Goal: Transaction & Acquisition: Purchase product/service

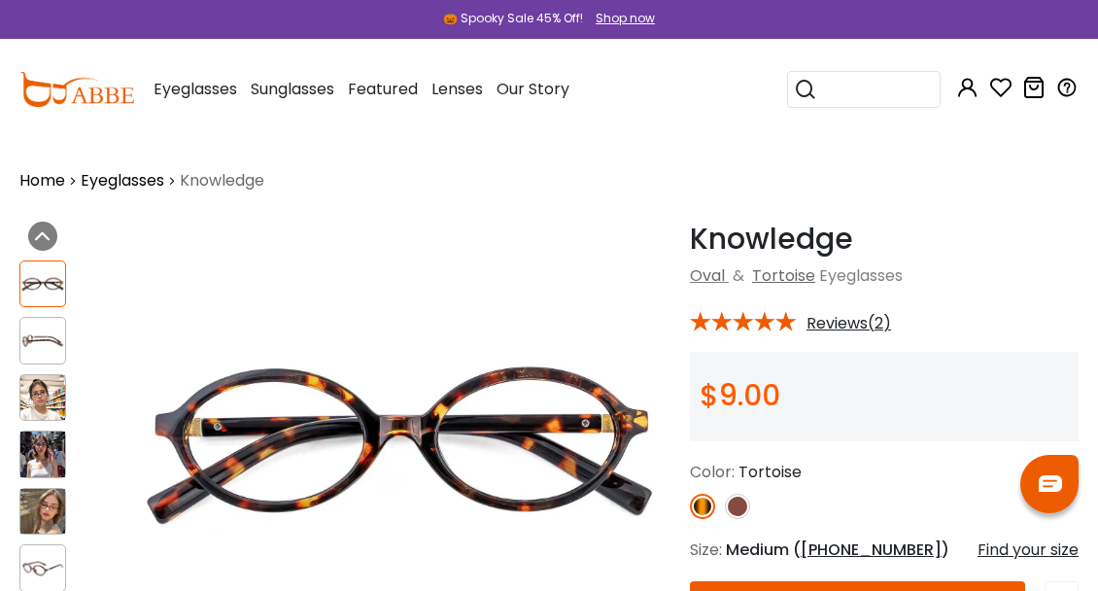
click at [116, 173] on link "Eyeglasses" at bounding box center [123, 180] width 84 height 23
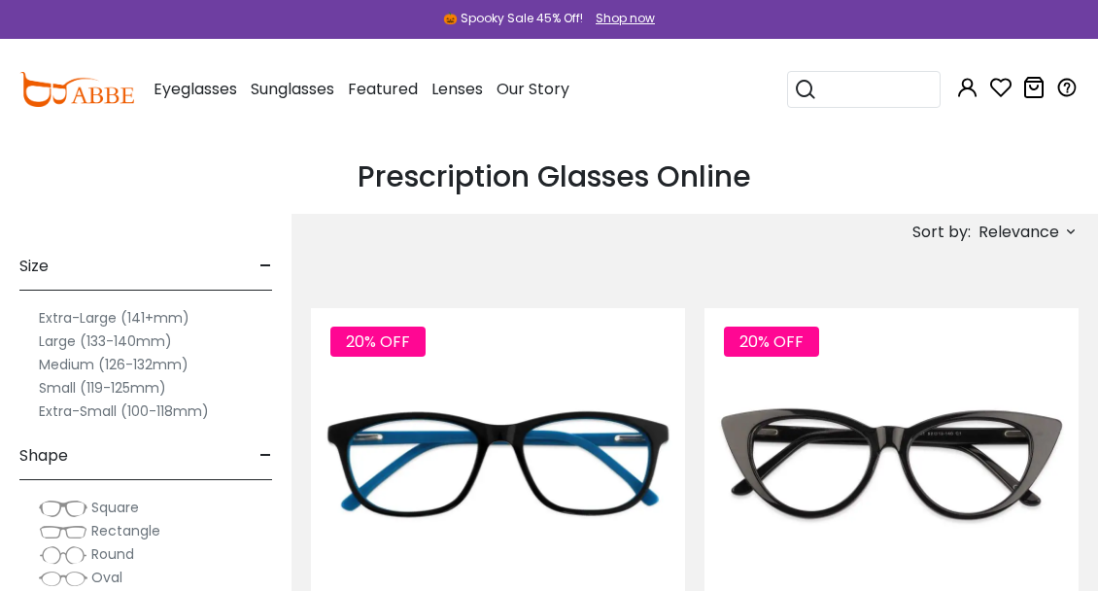
click at [135, 345] on label "Large (133-140mm)" at bounding box center [105, 340] width 133 height 23
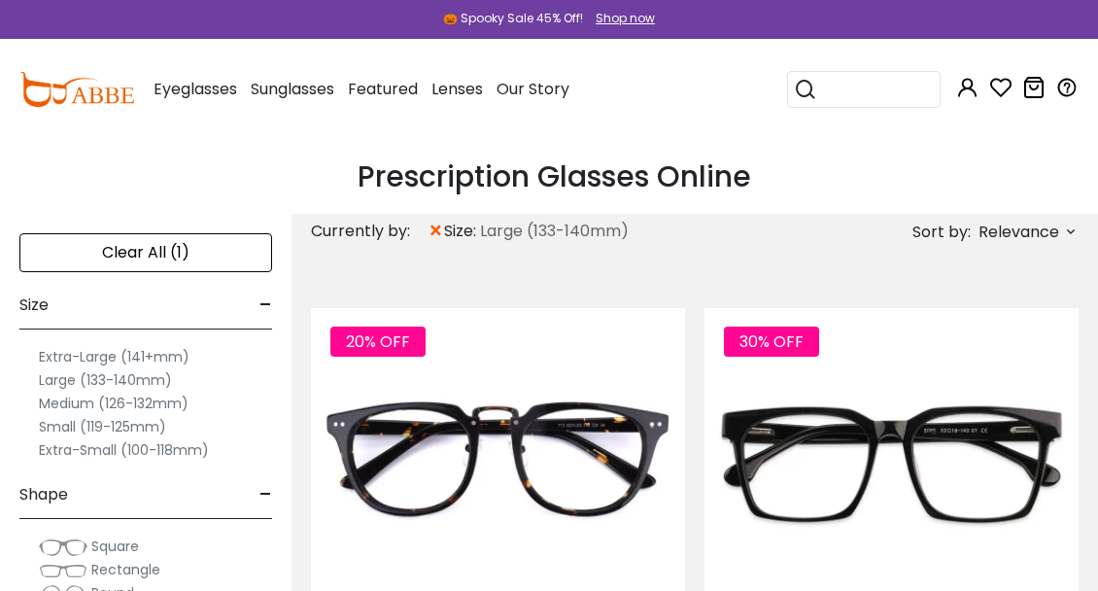
click at [1034, 238] on span "Relevance" at bounding box center [1019, 232] width 81 height 35
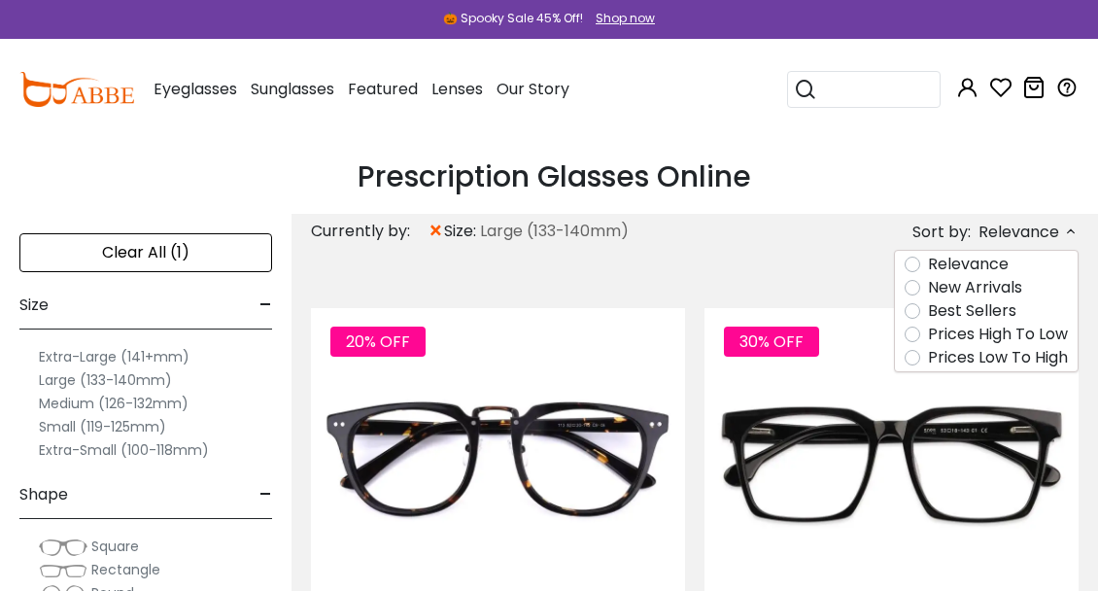
click at [1009, 363] on label "Prices Low To High" at bounding box center [998, 357] width 140 height 23
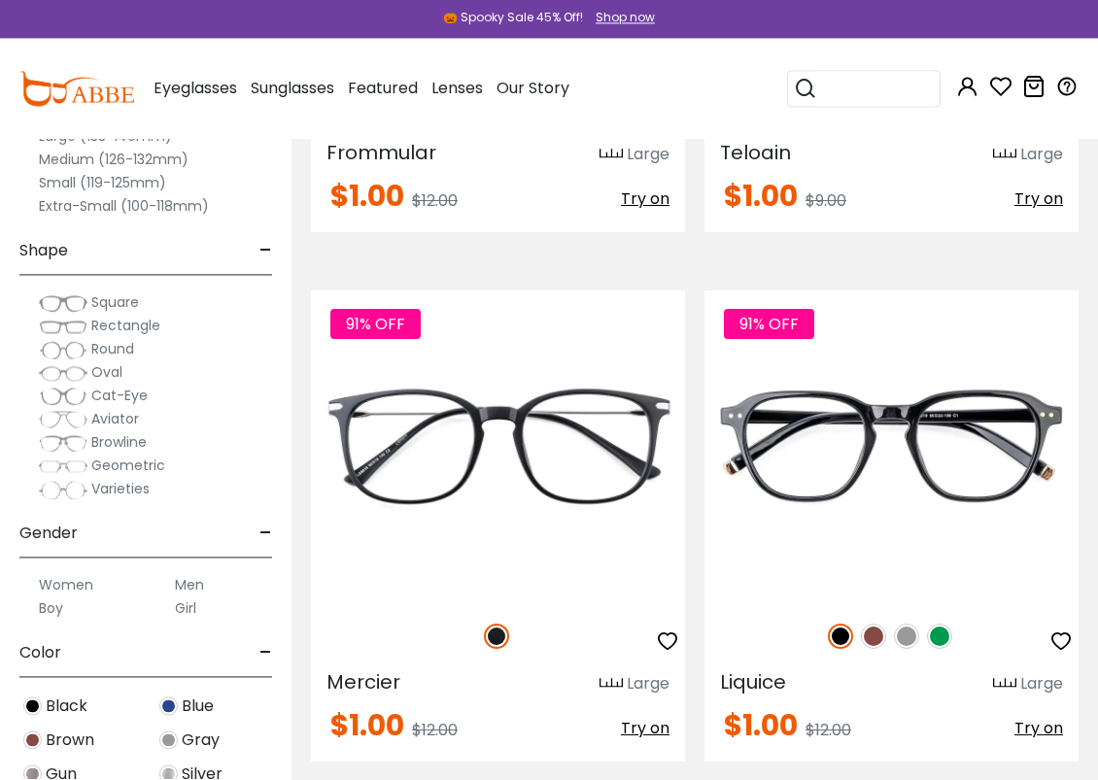
scroll to position [663, 0]
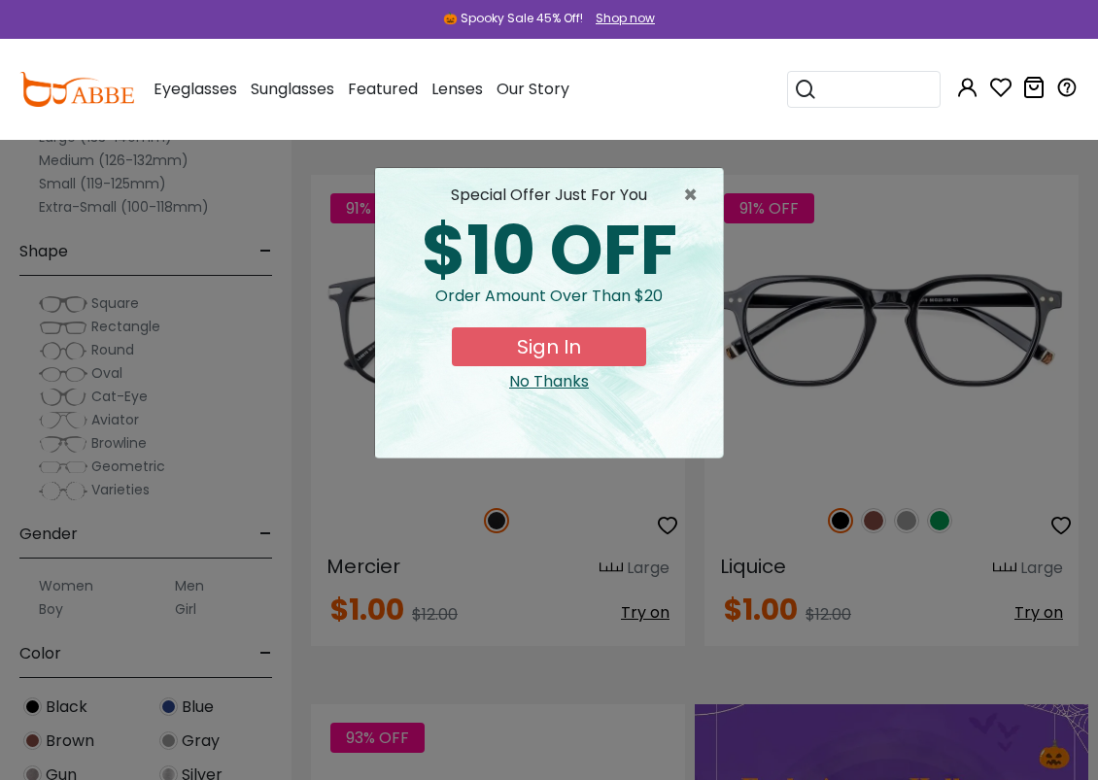
click at [695, 192] on span "×" at bounding box center [695, 195] width 24 height 23
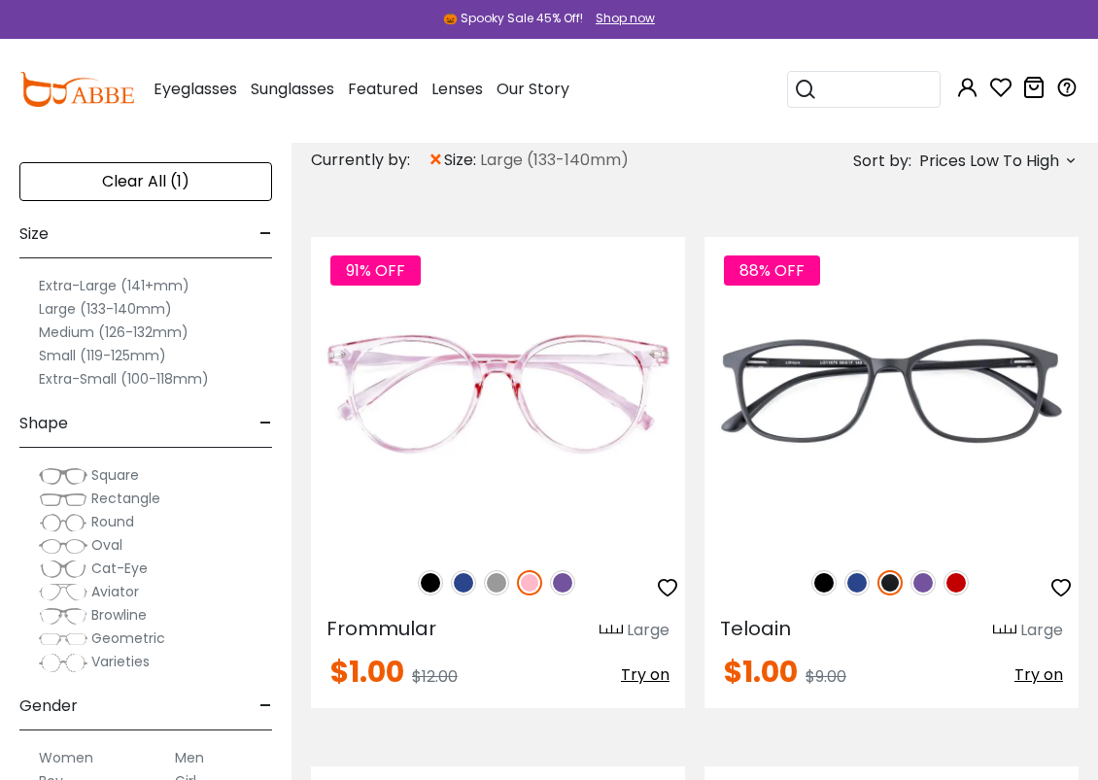
scroll to position [70, 0]
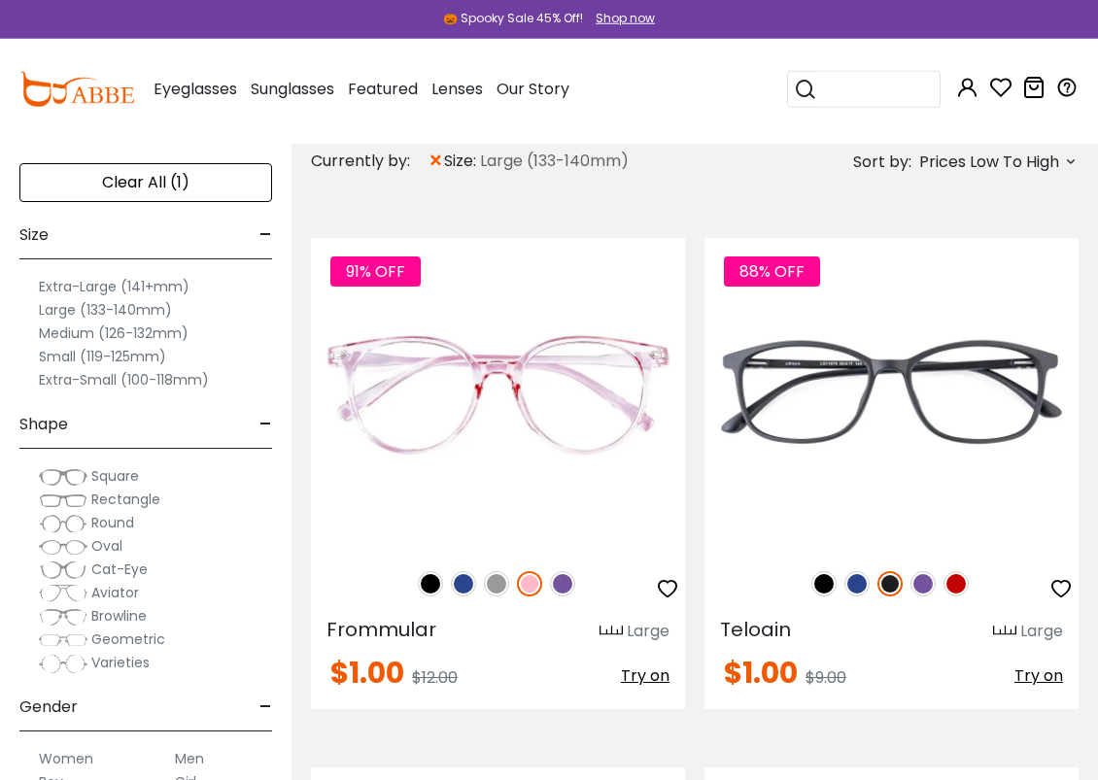
click at [55, 275] on label "Extra-Large (141+mm)" at bounding box center [114, 286] width 151 height 23
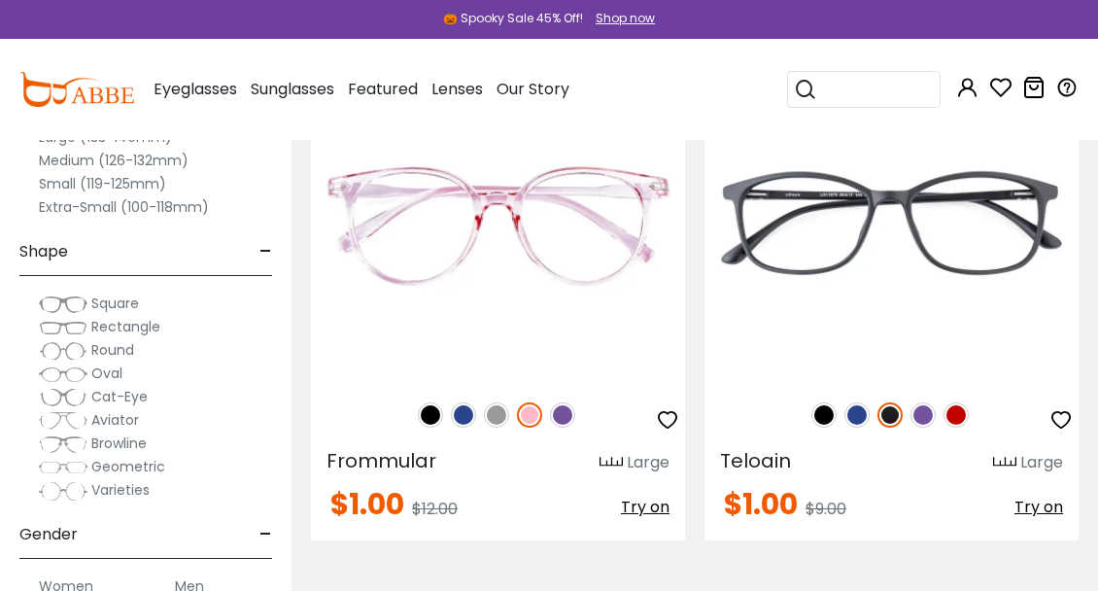
scroll to position [271, 0]
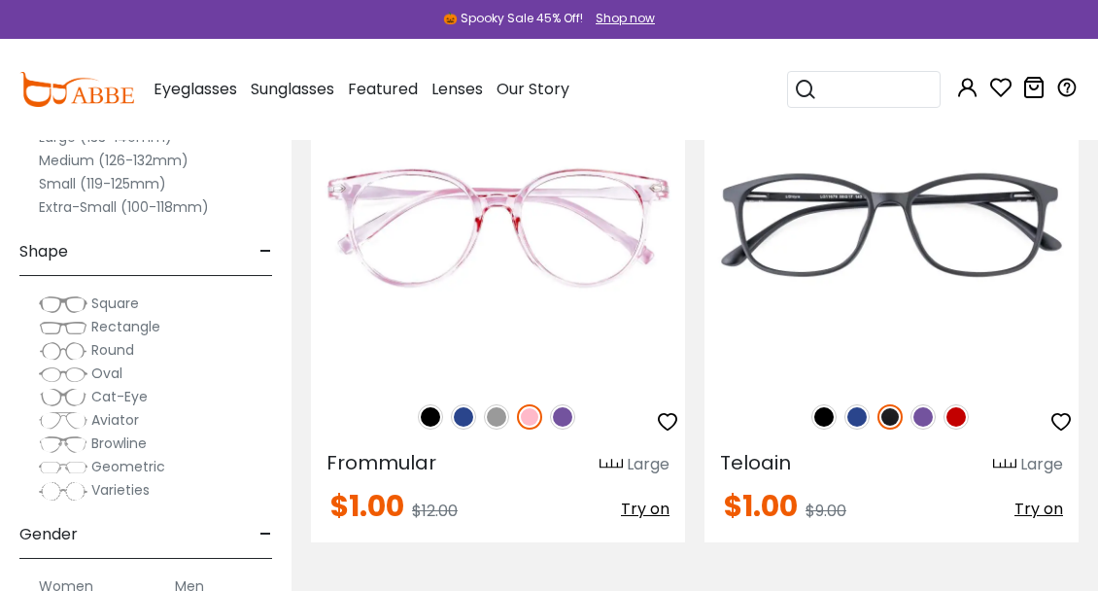
click at [500, 419] on img at bounding box center [496, 416] width 25 height 25
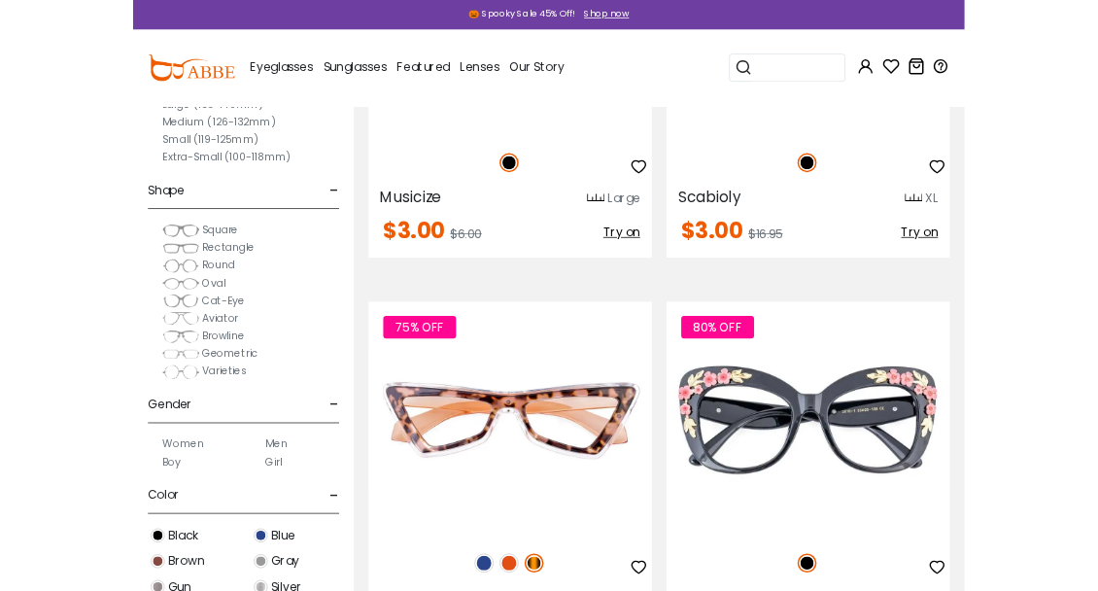
scroll to position [6611, 0]
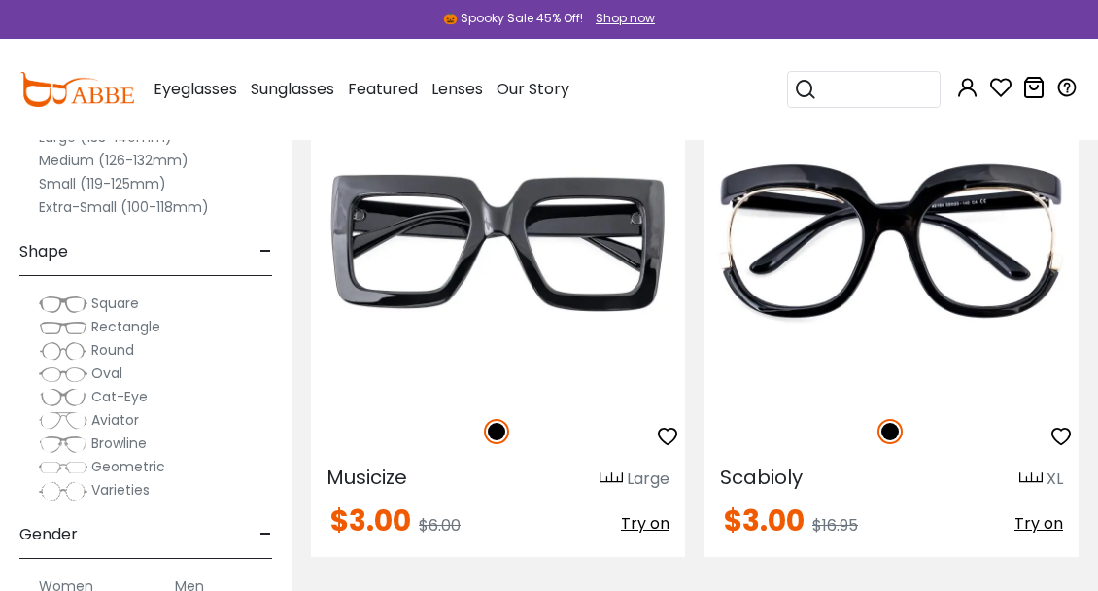
click at [0, 0] on img at bounding box center [0, 0] width 0 height 0
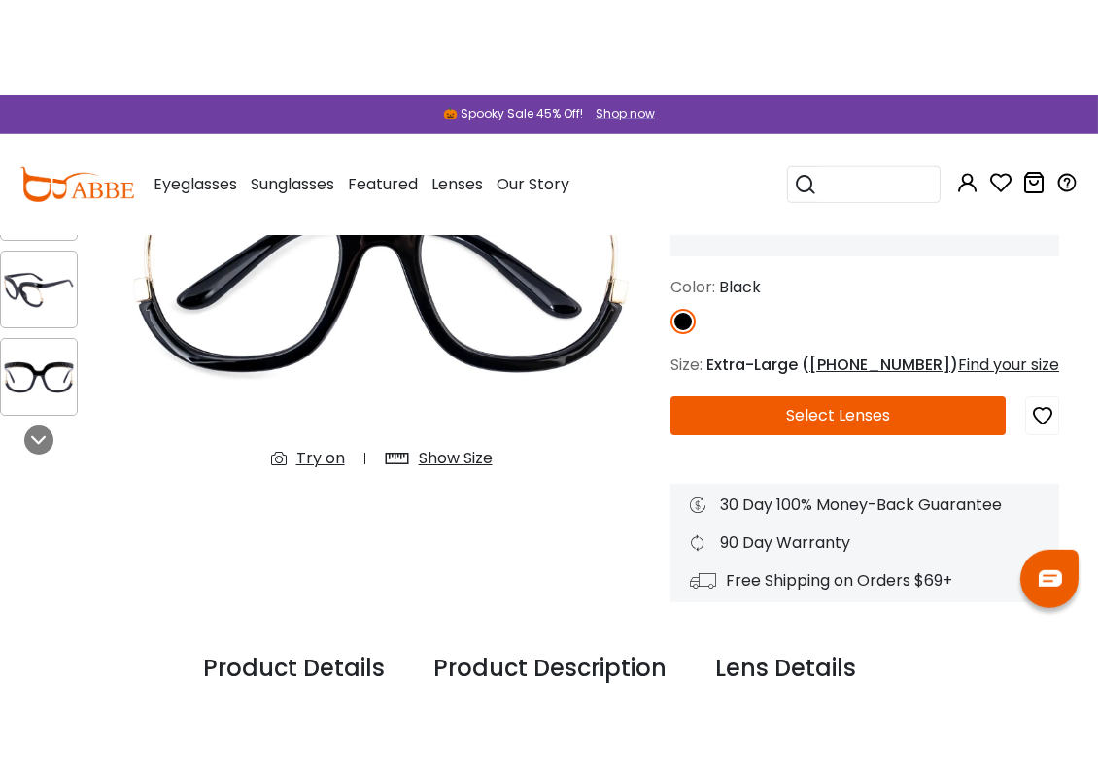
scroll to position [281, 17]
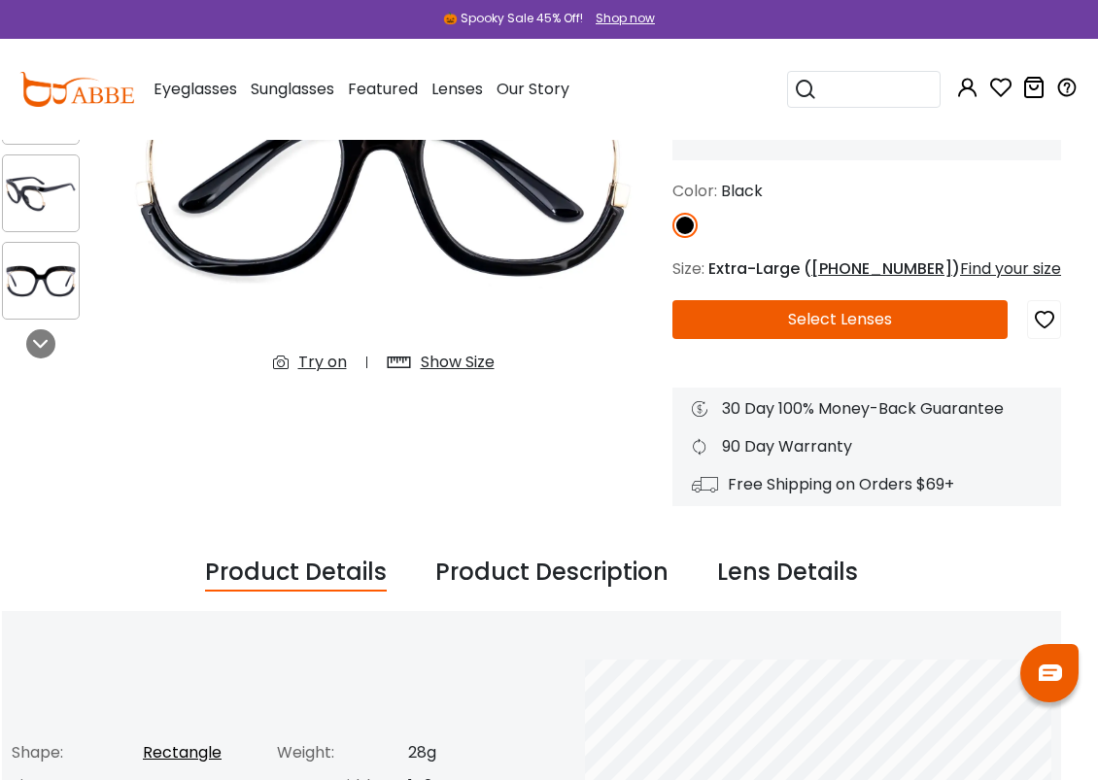
click at [922, 313] on button "Select Lenses" at bounding box center [840, 319] width 335 height 39
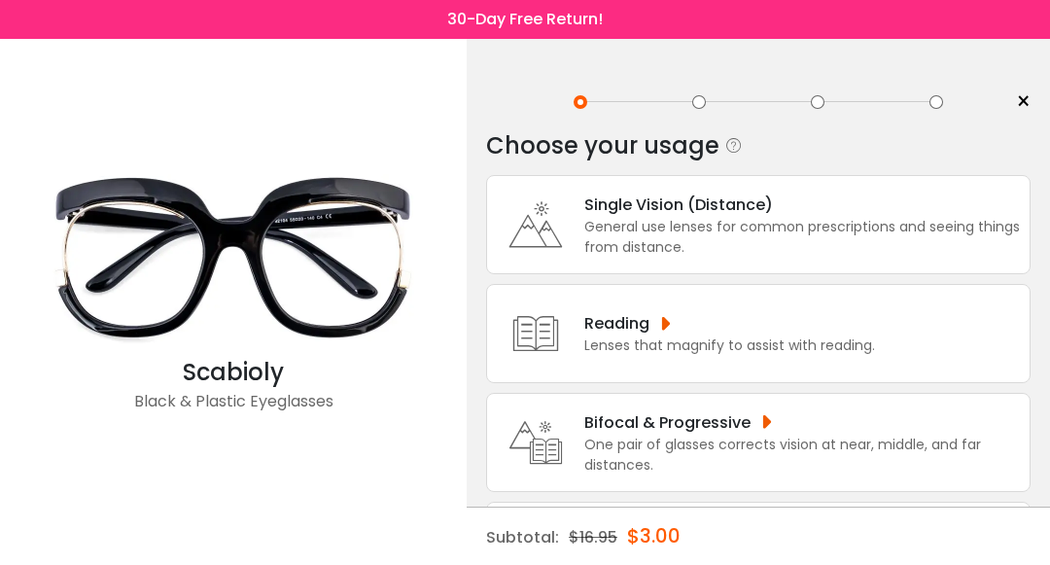
click at [726, 459] on div "One pair of glasses corrects vision at near, middle, and far distances." at bounding box center [801, 454] width 435 height 41
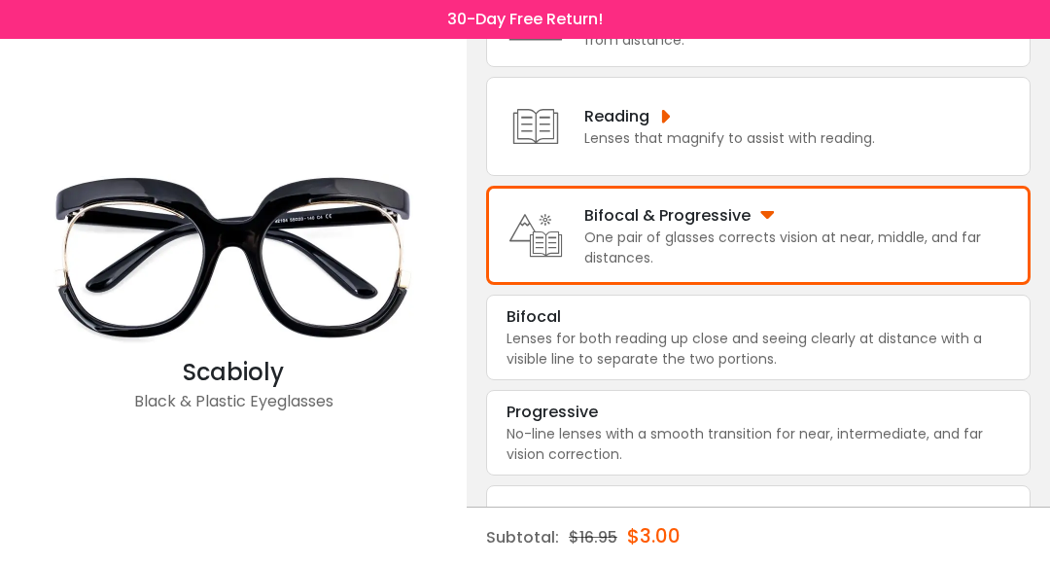
scroll to position [209, 0]
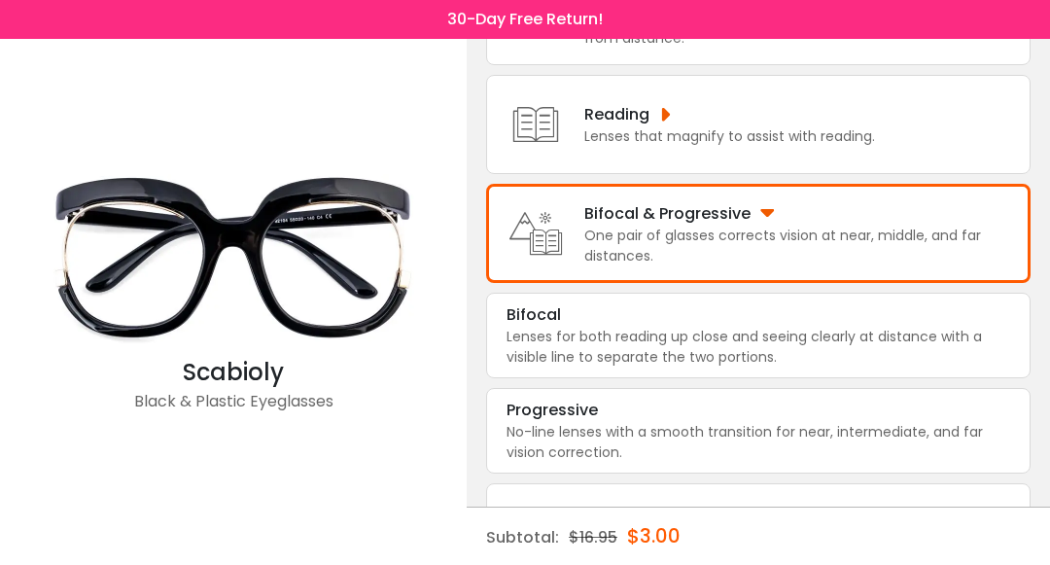
click at [686, 463] on div "No-line lenses with a smooth transition for near, intermediate, and far vision …" at bounding box center [757, 442] width 503 height 41
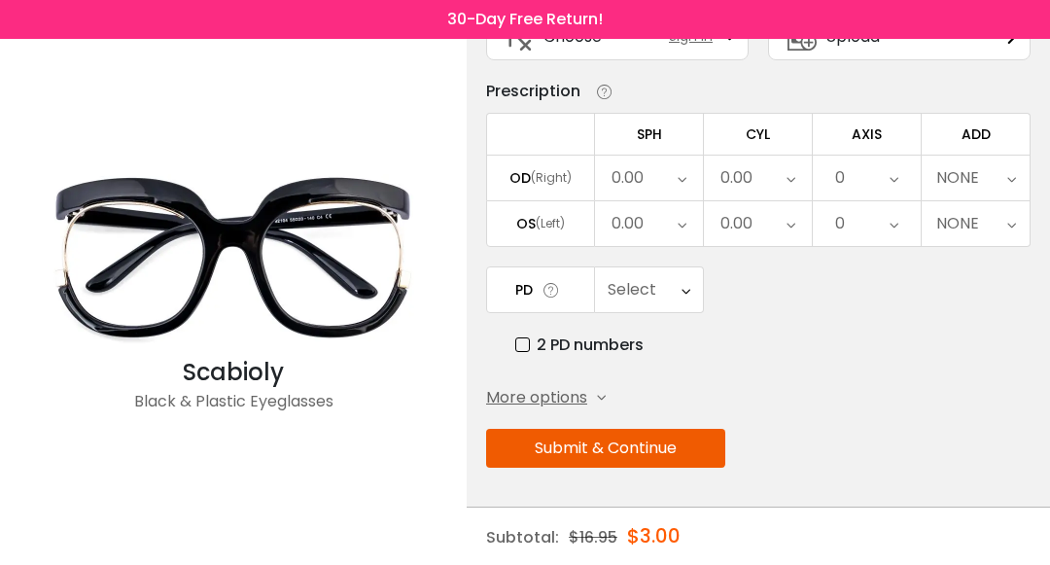
scroll to position [0, 0]
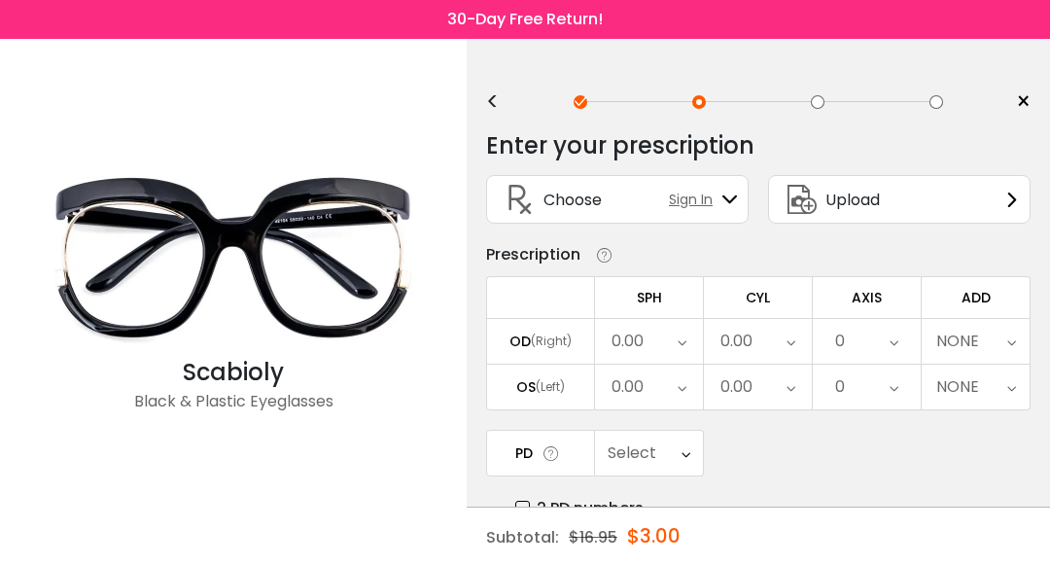
click at [782, 354] on div "0.00" at bounding box center [758, 341] width 108 height 45
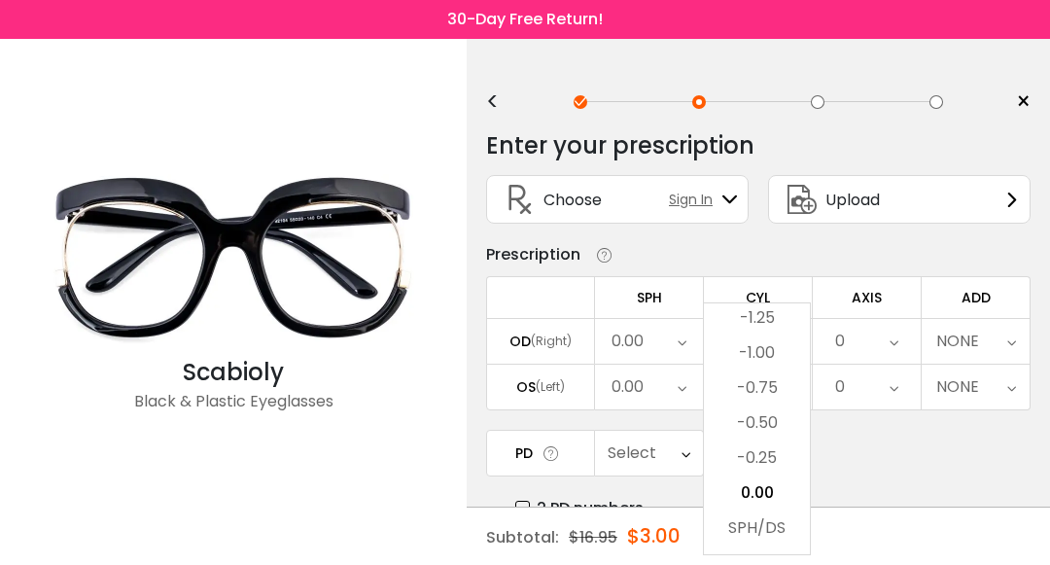
scroll to position [666, 0]
click at [753, 355] on li "-1.00" at bounding box center [757, 354] width 106 height 35
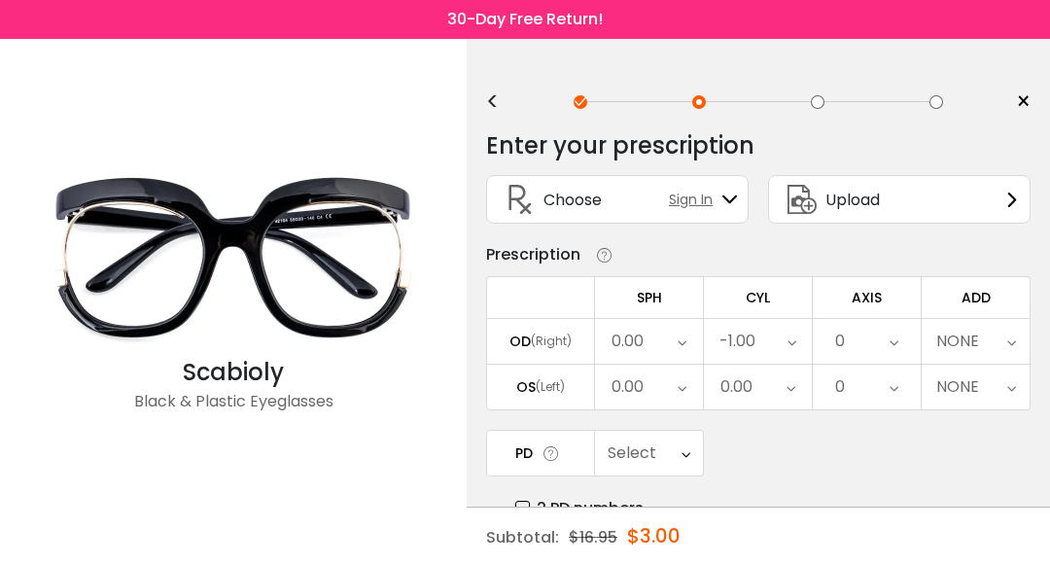
click at [876, 344] on div "0" at bounding box center [866, 341] width 108 height 45
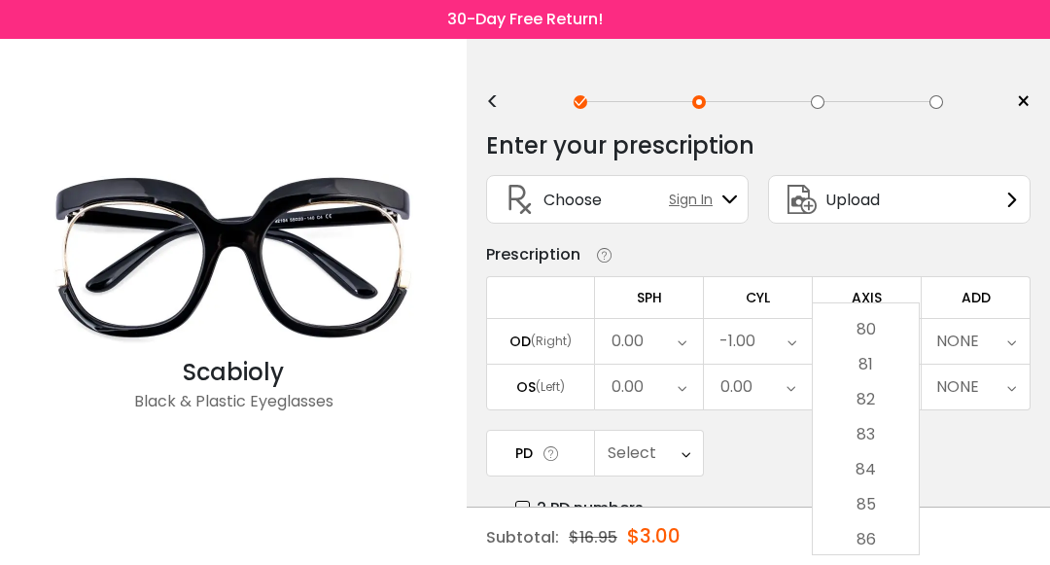
scroll to position [2794, 0]
click at [872, 500] on li "85" at bounding box center [865, 500] width 106 height 35
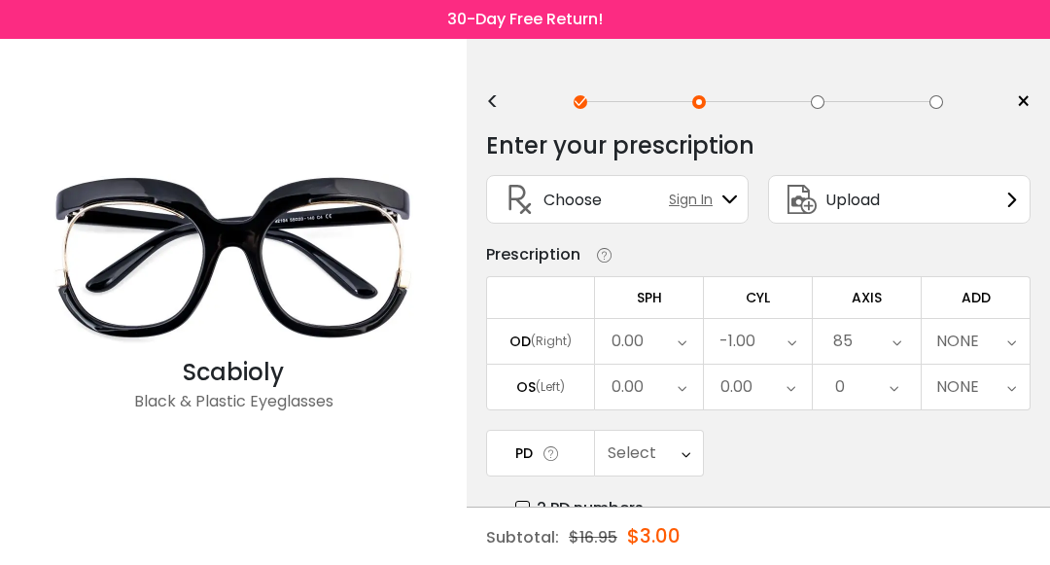
click at [1007, 352] on icon at bounding box center [1011, 341] width 9 height 45
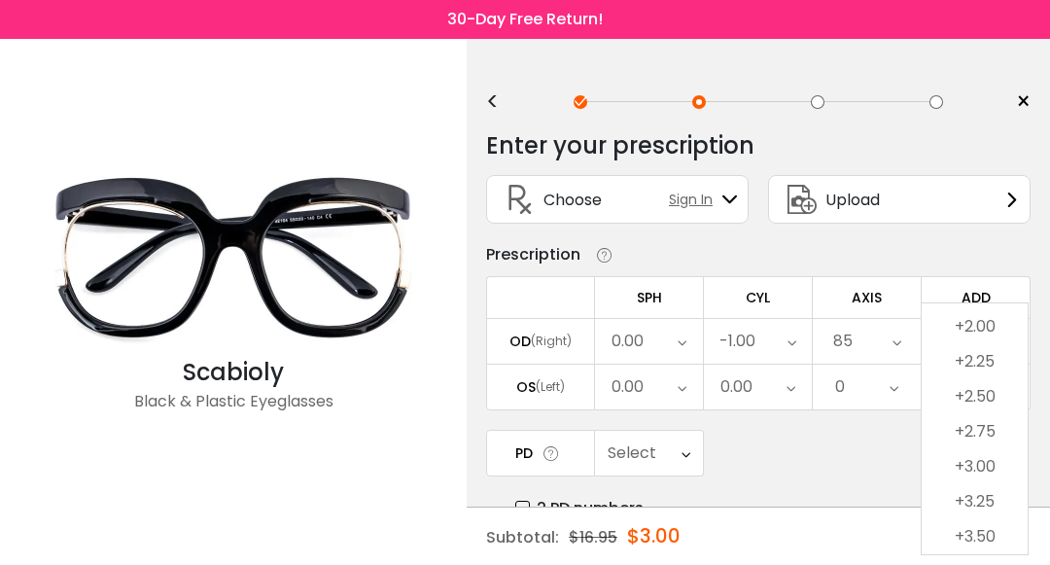
scroll to position [239, 0]
click at [986, 467] on li "+3.00" at bounding box center [974, 466] width 106 height 35
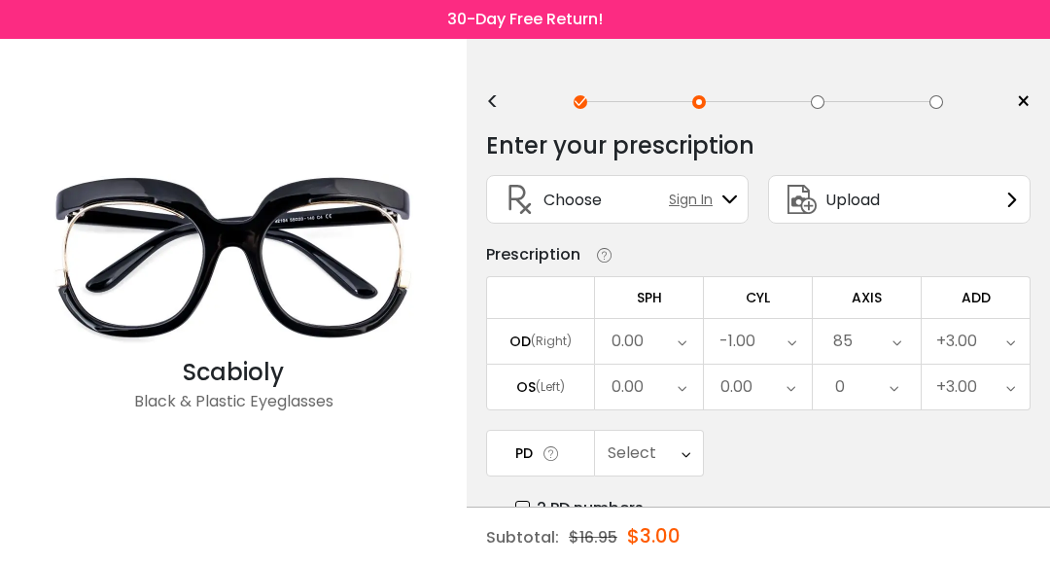
click at [784, 394] on div "0.00" at bounding box center [758, 386] width 108 height 45
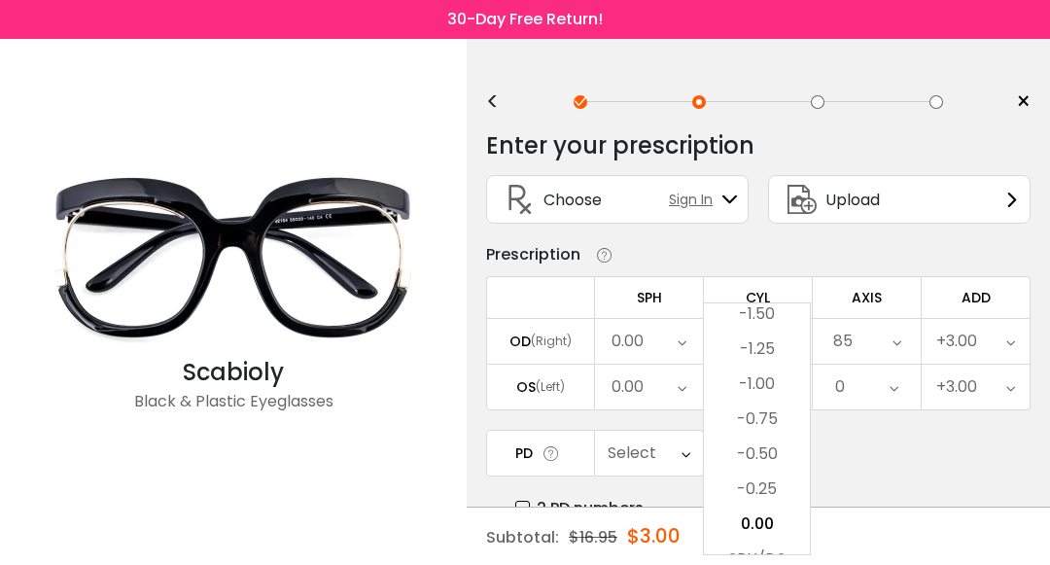
scroll to position [635, 0]
click at [765, 347] on li "-1.25" at bounding box center [757, 350] width 106 height 35
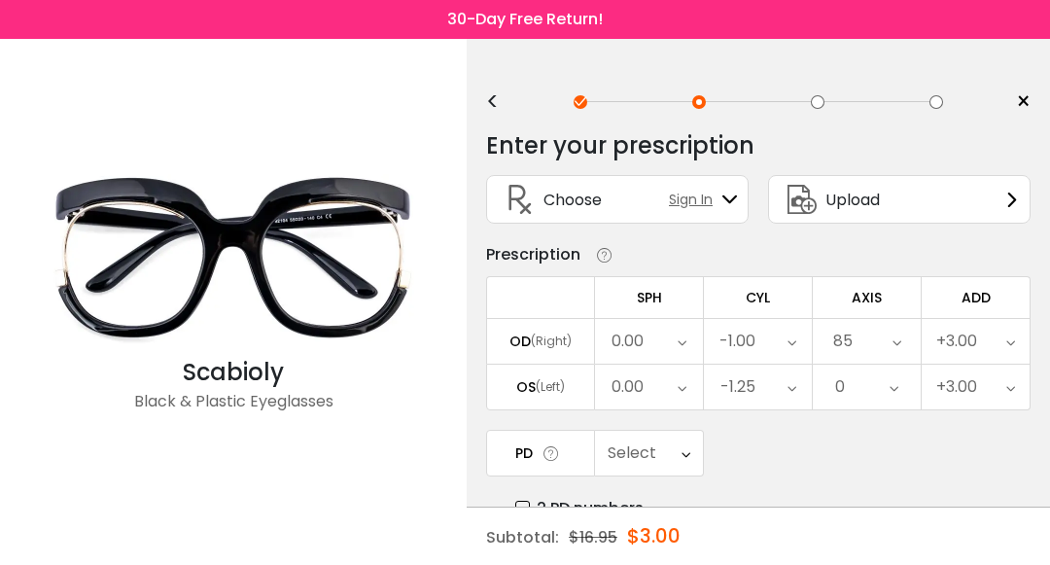
click at [897, 397] on icon at bounding box center [893, 386] width 9 height 45
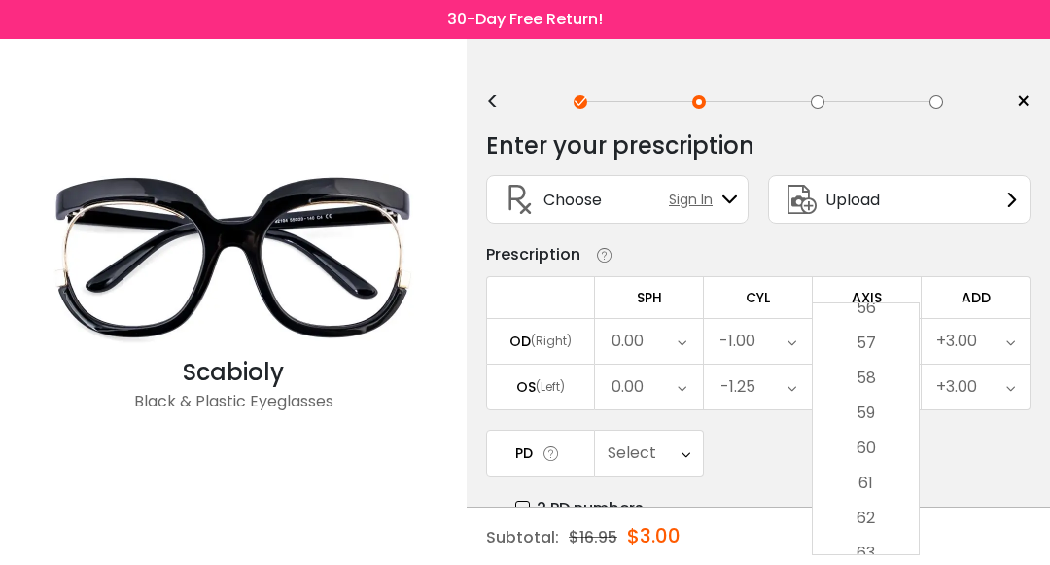
scroll to position [1975, 0]
click at [876, 448] on li "60" at bounding box center [865, 445] width 106 height 35
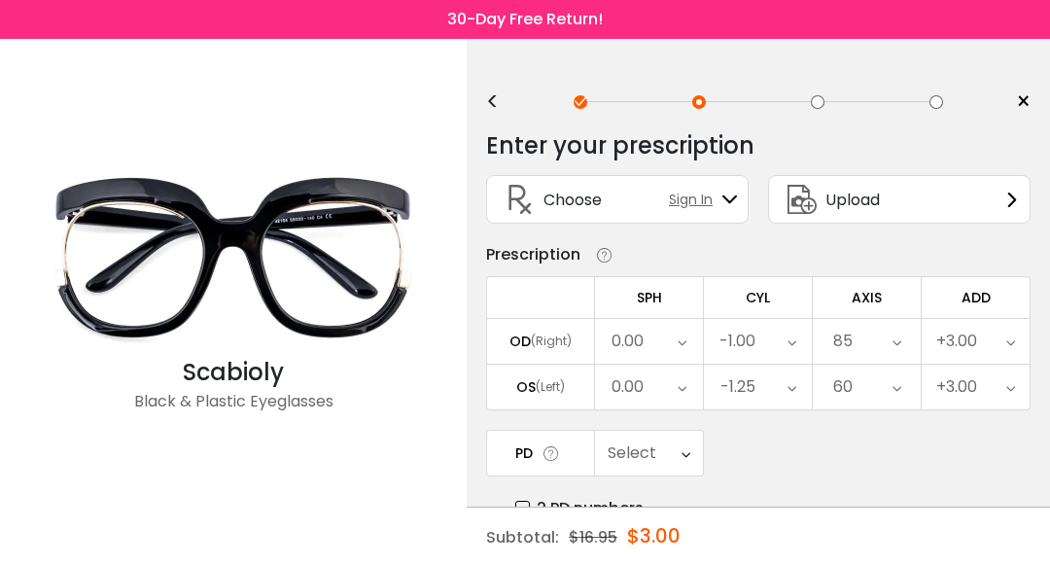
click at [688, 461] on icon at bounding box center [685, 453] width 9 height 45
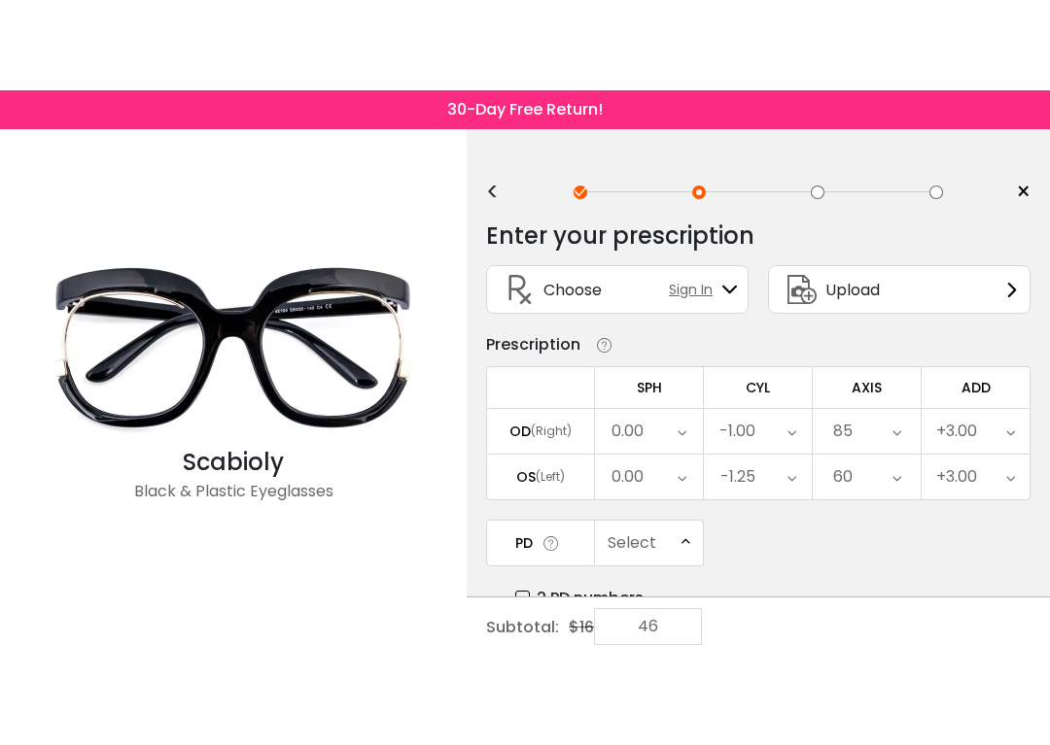
scroll to position [468, 0]
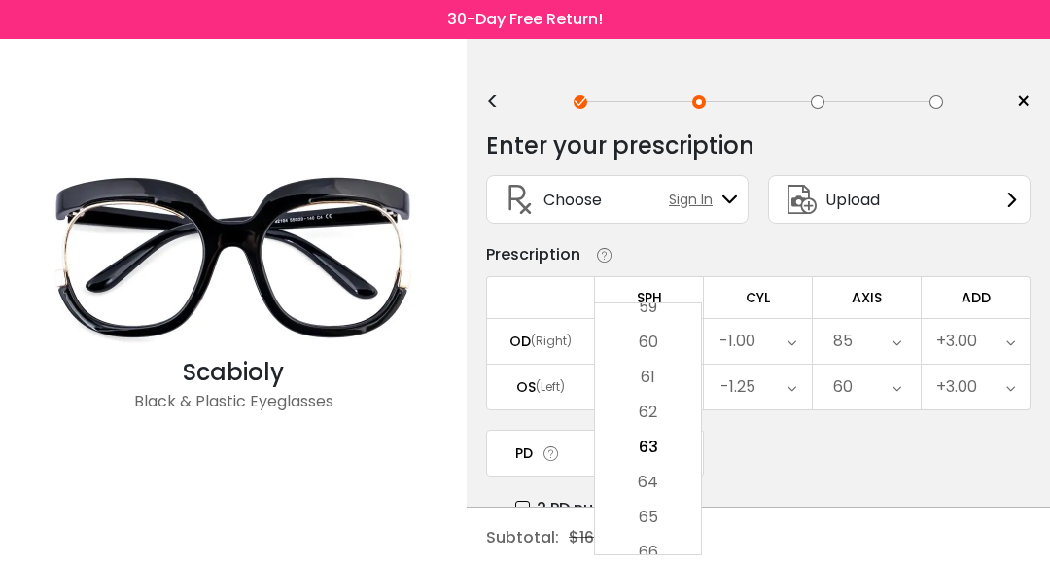
click at [664, 380] on li "61" at bounding box center [648, 377] width 106 height 35
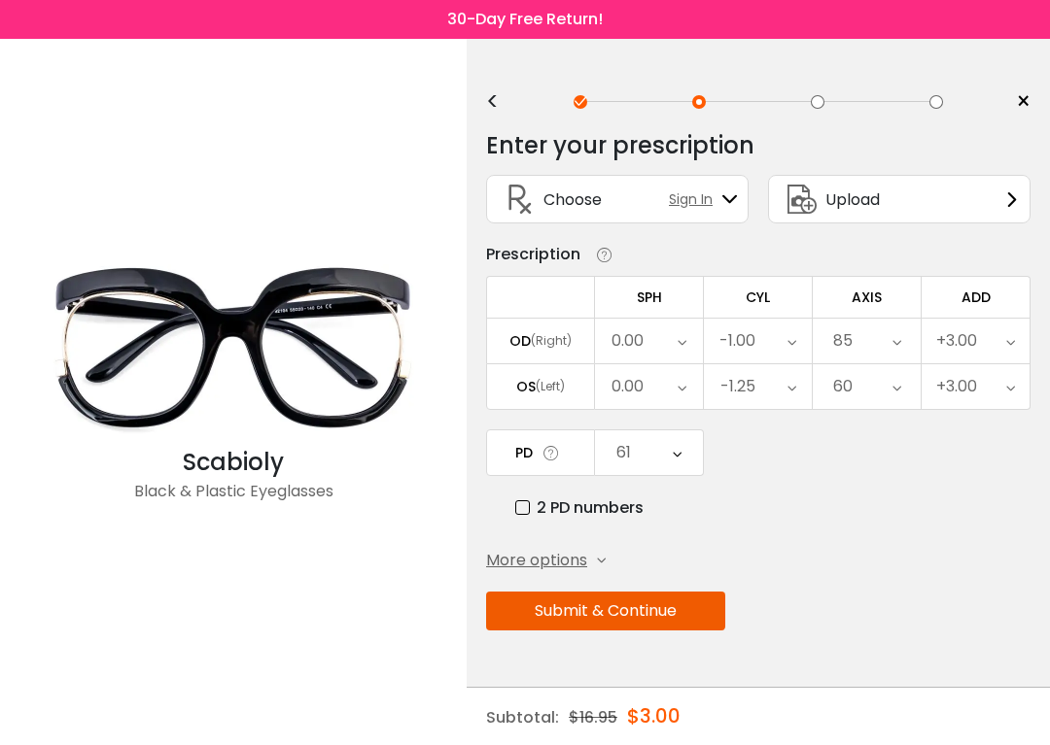
click at [654, 564] on button "Submit & Continue" at bounding box center [605, 611] width 239 height 39
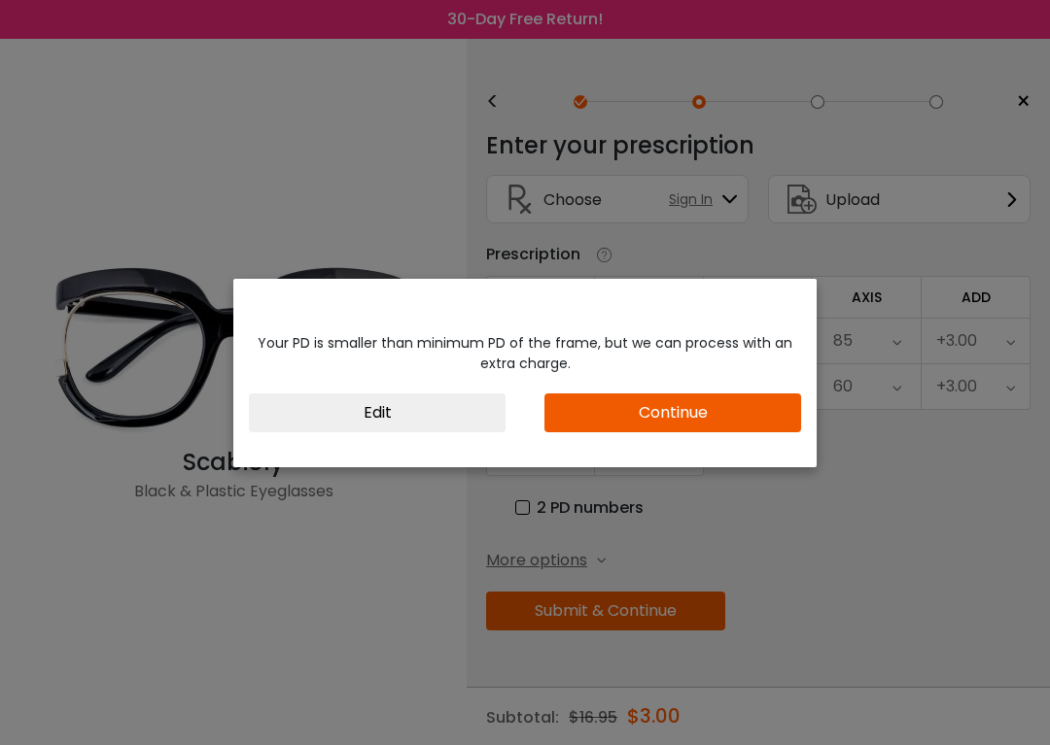
click at [407, 405] on button "Edit" at bounding box center [377, 413] width 257 height 39
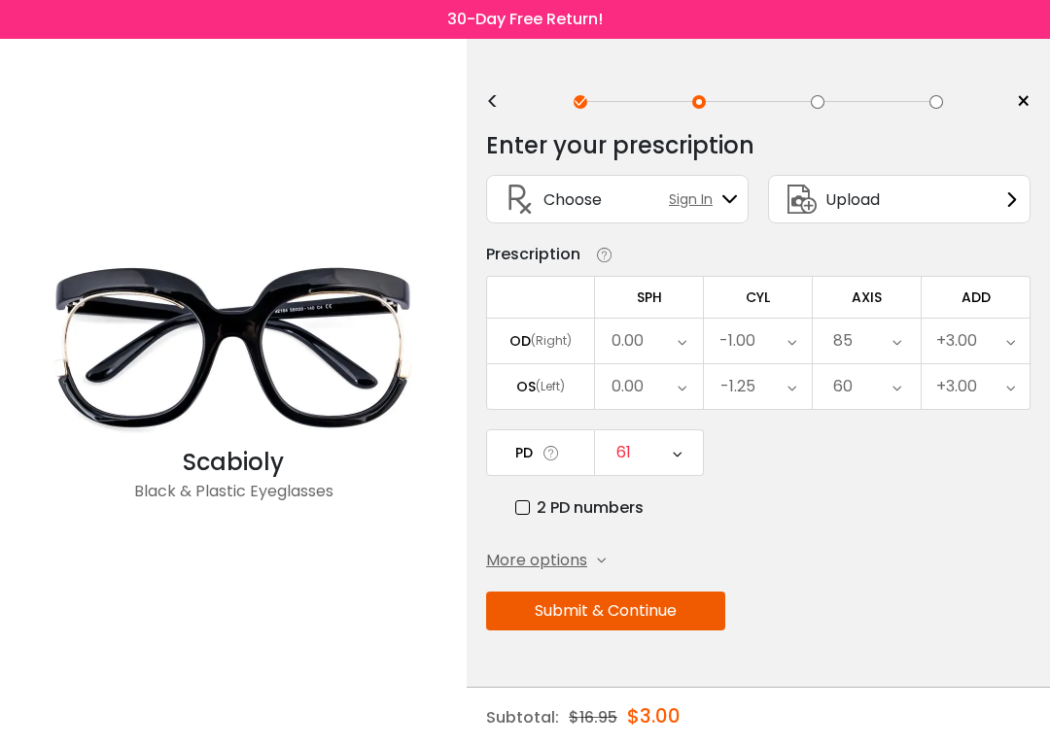
click at [673, 448] on icon at bounding box center [677, 453] width 9 height 45
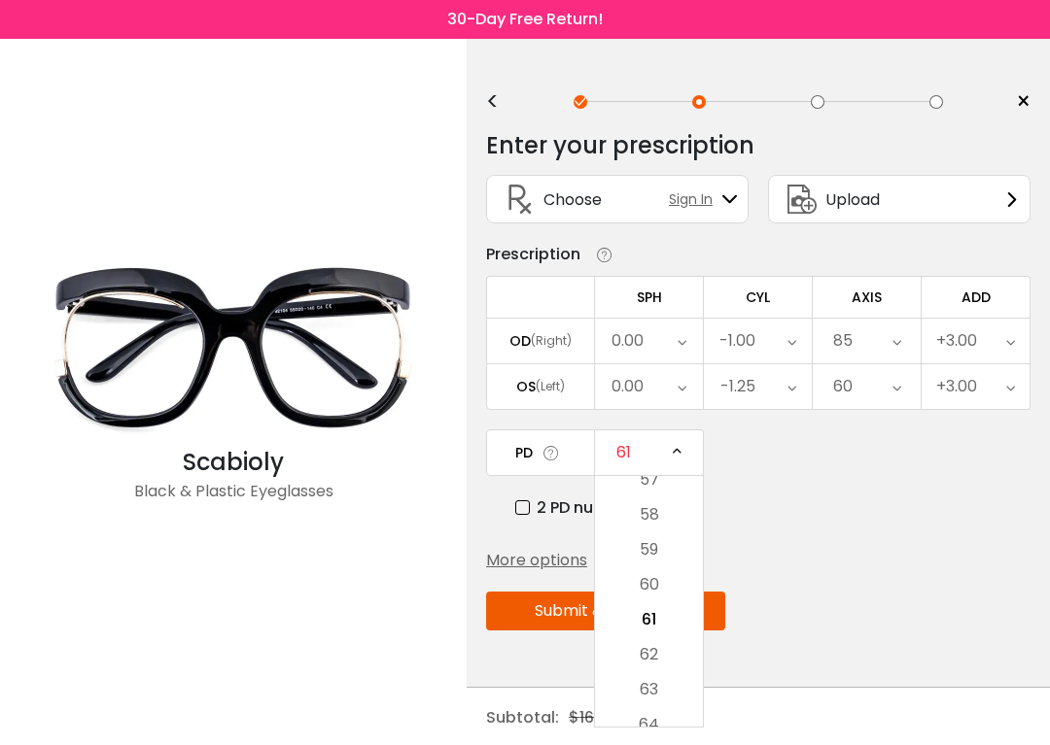
click at [807, 492] on div "PD 61 Cancel PD Save 46 47 48 49 50 51 52 53 54 55 56 57 58 59 60 61 62 63 64 6…" at bounding box center [758, 475] width 544 height 90
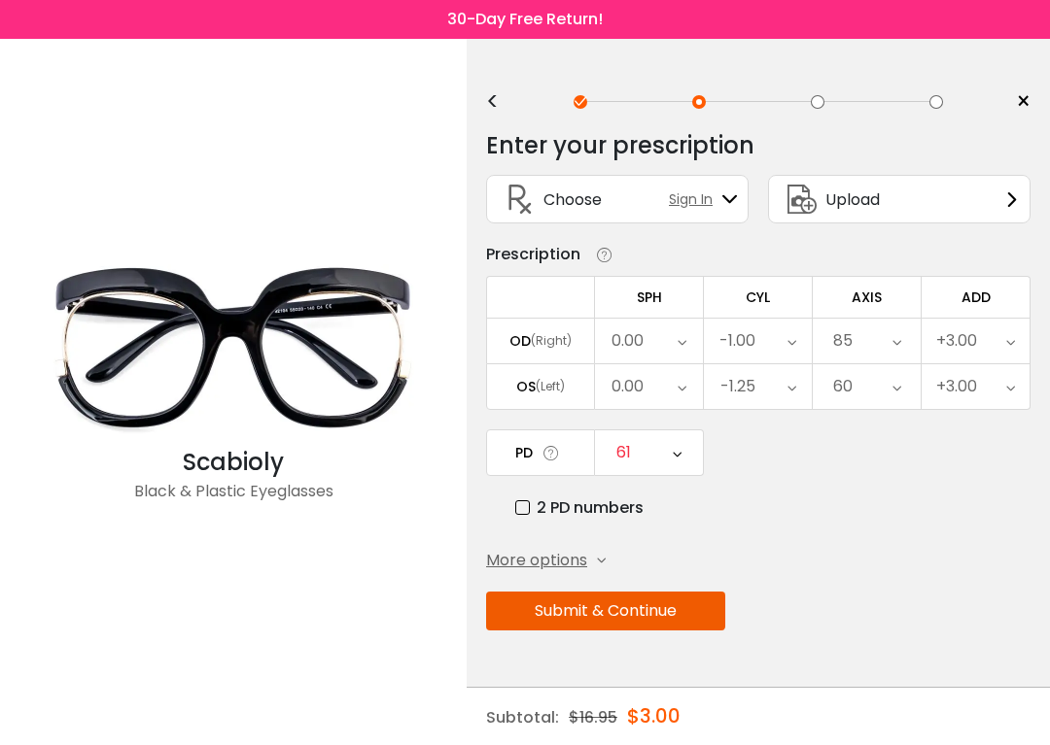
click at [670, 564] on button "Submit & Continue" at bounding box center [605, 611] width 239 height 39
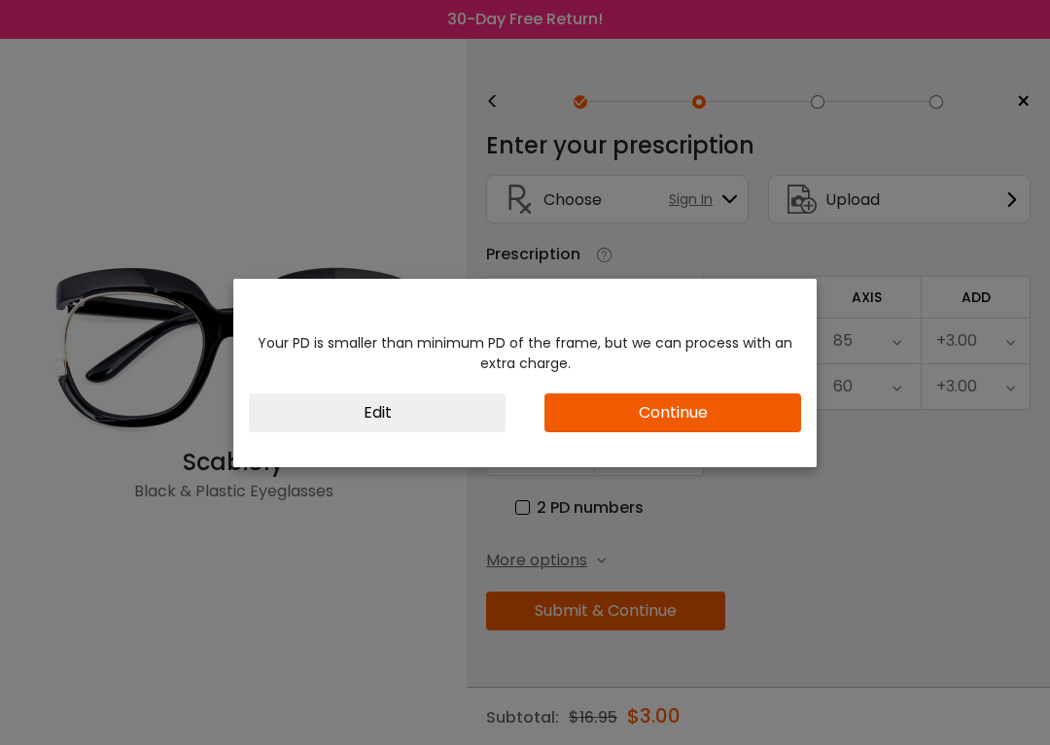
click at [714, 411] on button "Continue" at bounding box center [672, 413] width 257 height 39
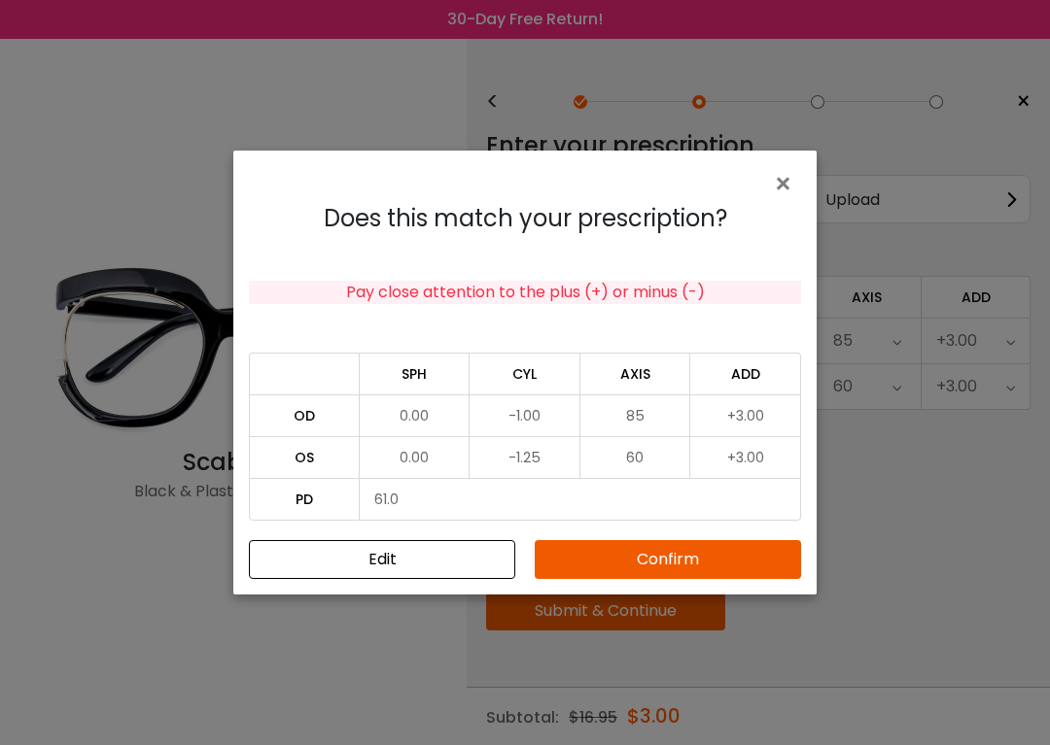
click at [710, 556] on button "Confirm" at bounding box center [668, 559] width 266 height 39
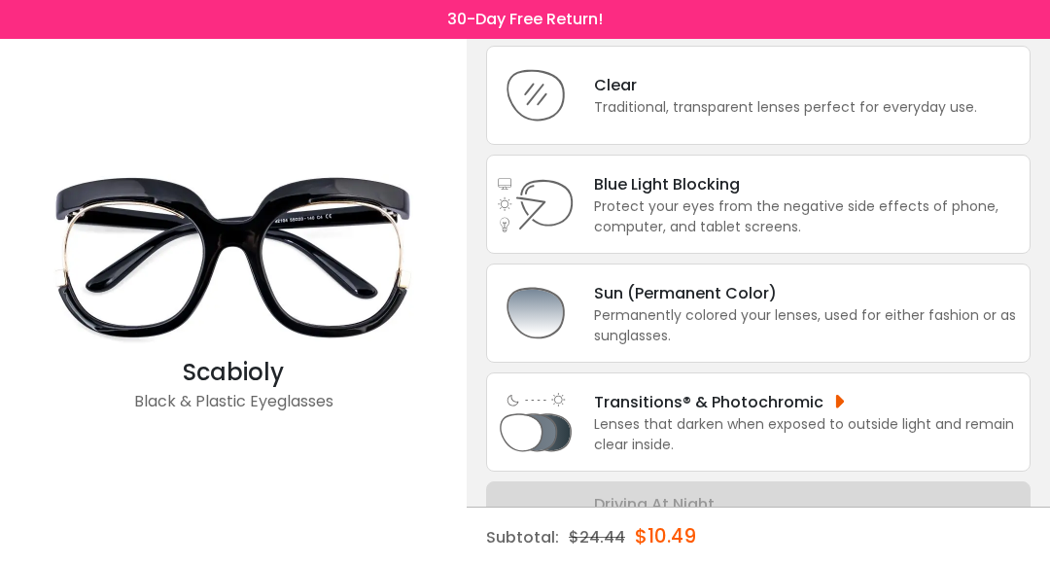
scroll to position [128, 0]
click at [861, 415] on div "Transitions® & Photochromic" at bounding box center [807, 403] width 426 height 24
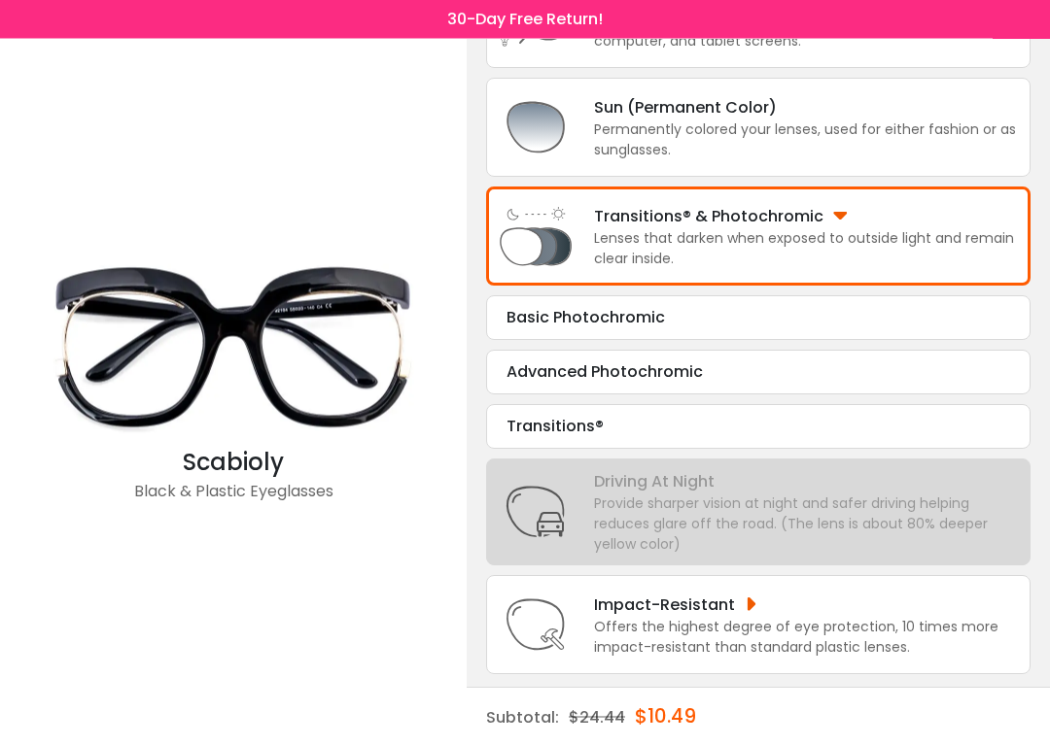
scroll to position [348, 0]
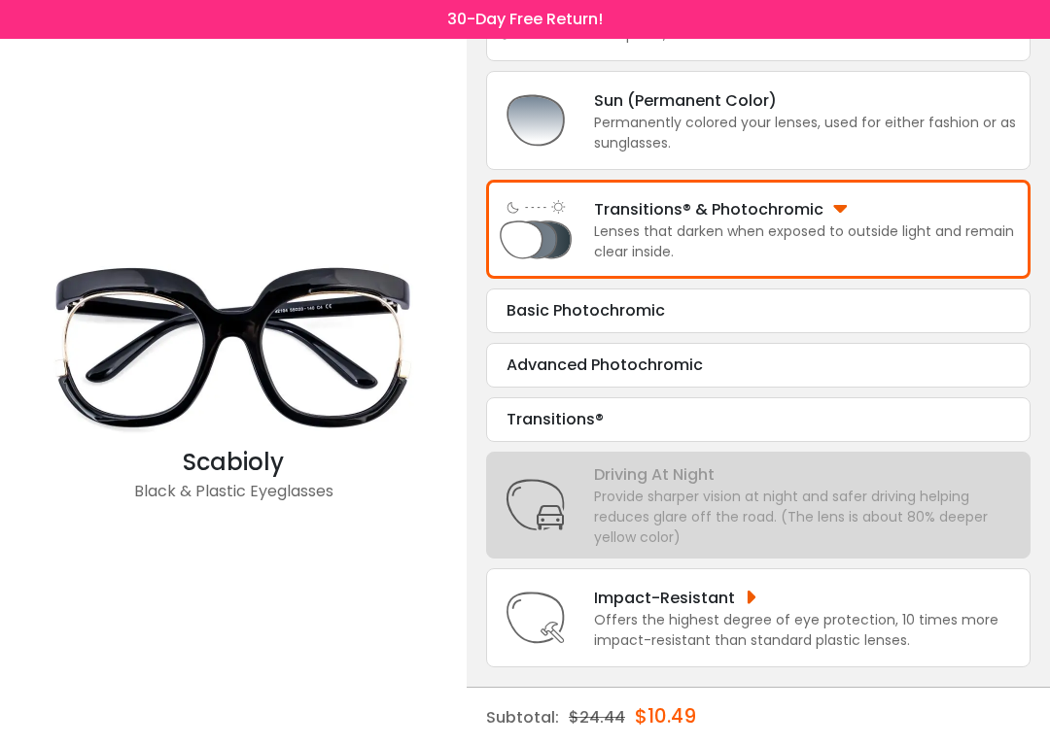
click at [424, 564] on div "Scabioly Black & Plastic Eyeglasses" at bounding box center [233, 392] width 447 height 707
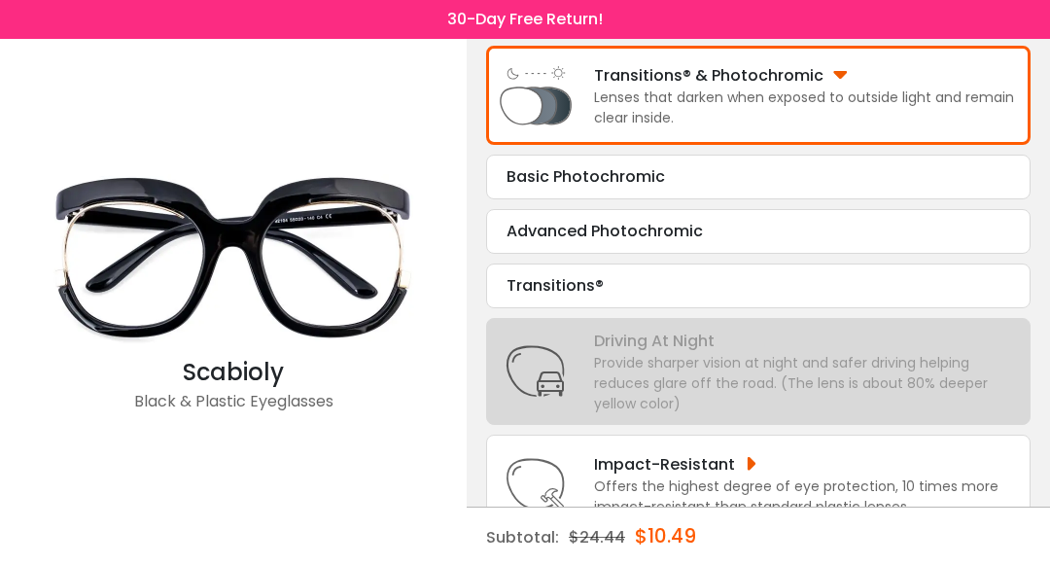
scroll to position [455, 0]
click at [304, 529] on div "Scabioly Black & Plastic Eyeglasses" at bounding box center [233, 302] width 447 height 526
click at [990, 542] on div "Subtotal: $24.44 $10.49" at bounding box center [758, 536] width 544 height 58
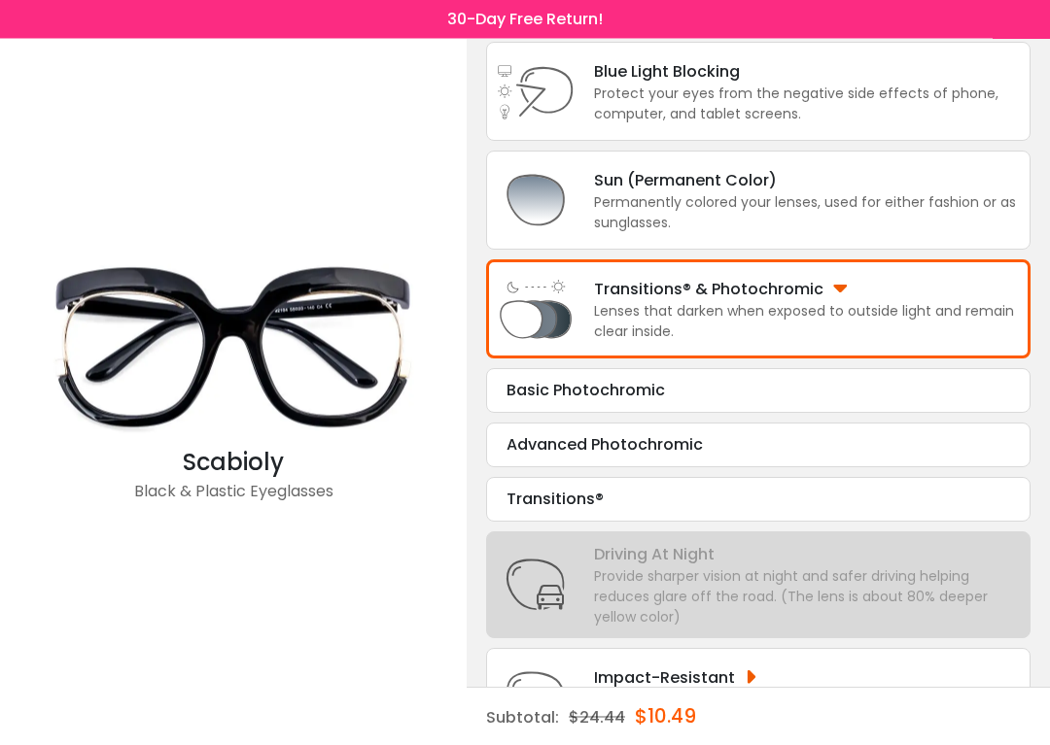
scroll to position [242, 0]
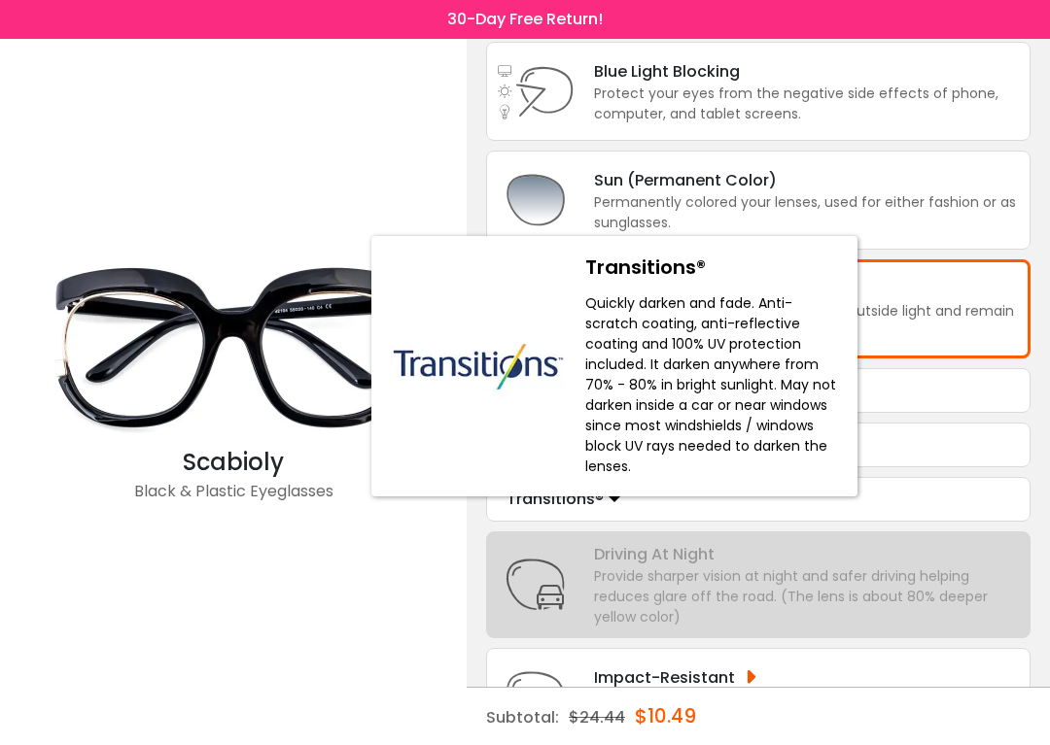
click at [0, 0] on icon at bounding box center [0, 0] width 0 height 0
click at [721, 511] on div "Transitions®" at bounding box center [757, 499] width 503 height 23
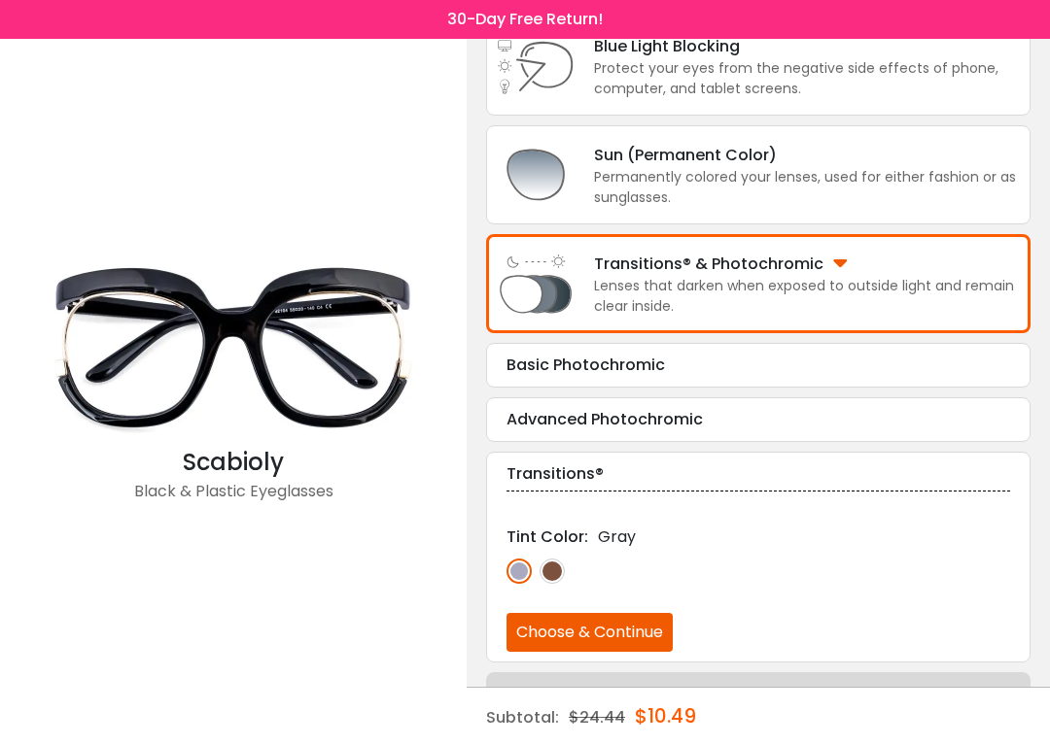
scroll to position [268, 0]
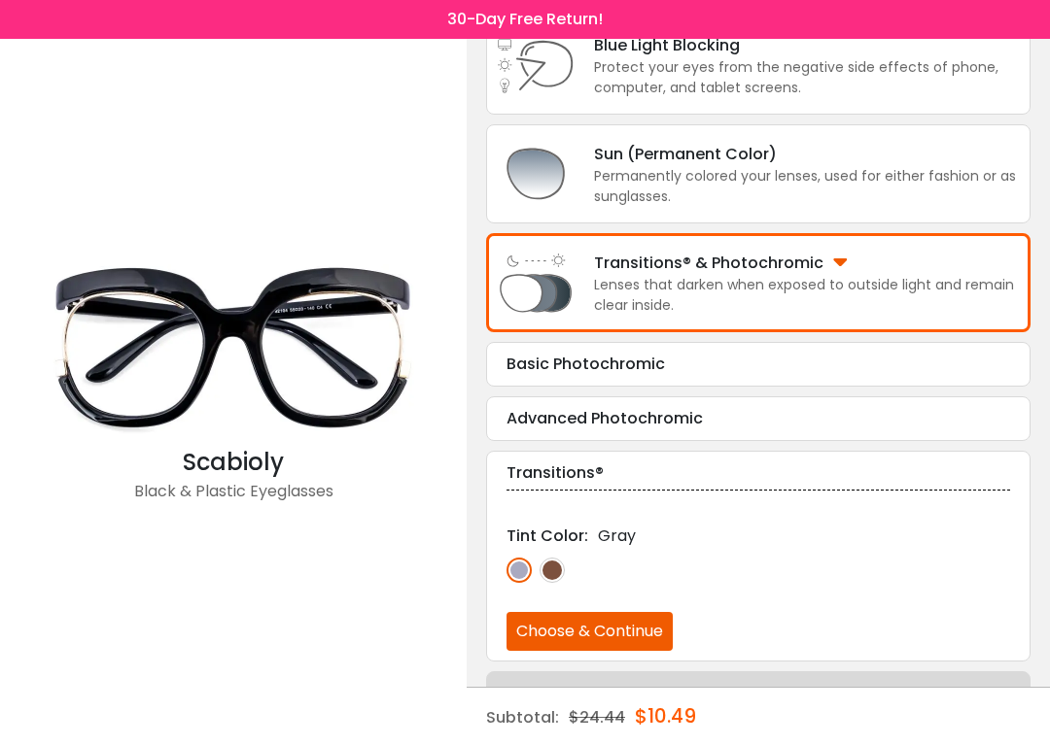
click at [634, 564] on button "Choose & Continue" at bounding box center [589, 631] width 166 height 39
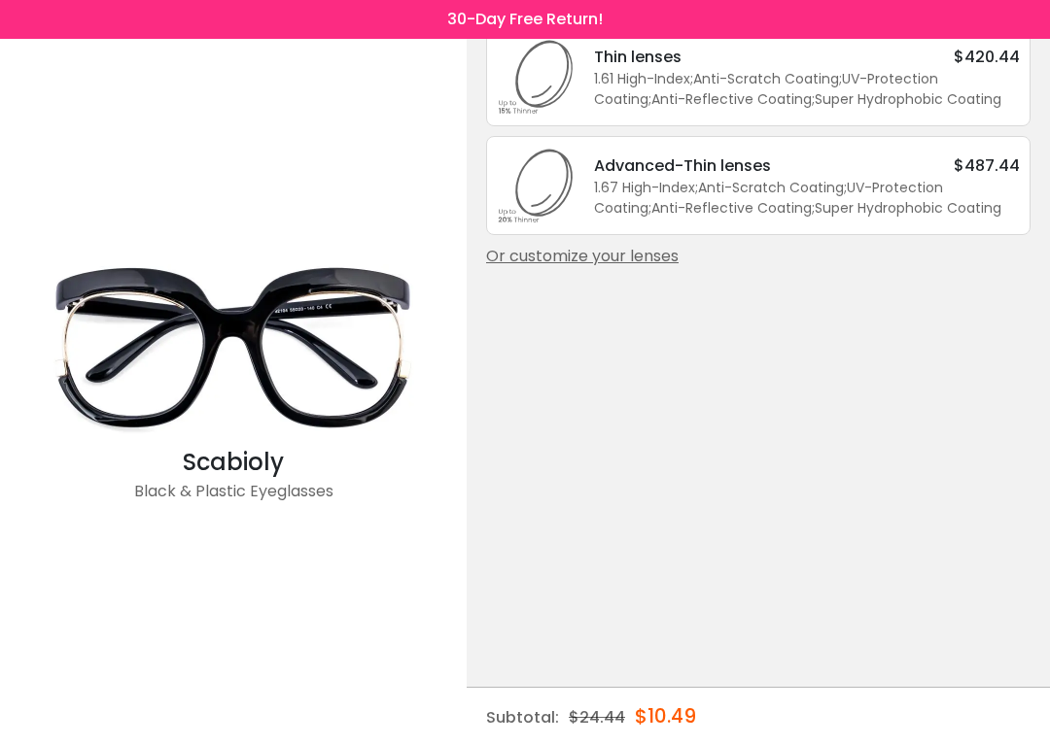
scroll to position [0, 0]
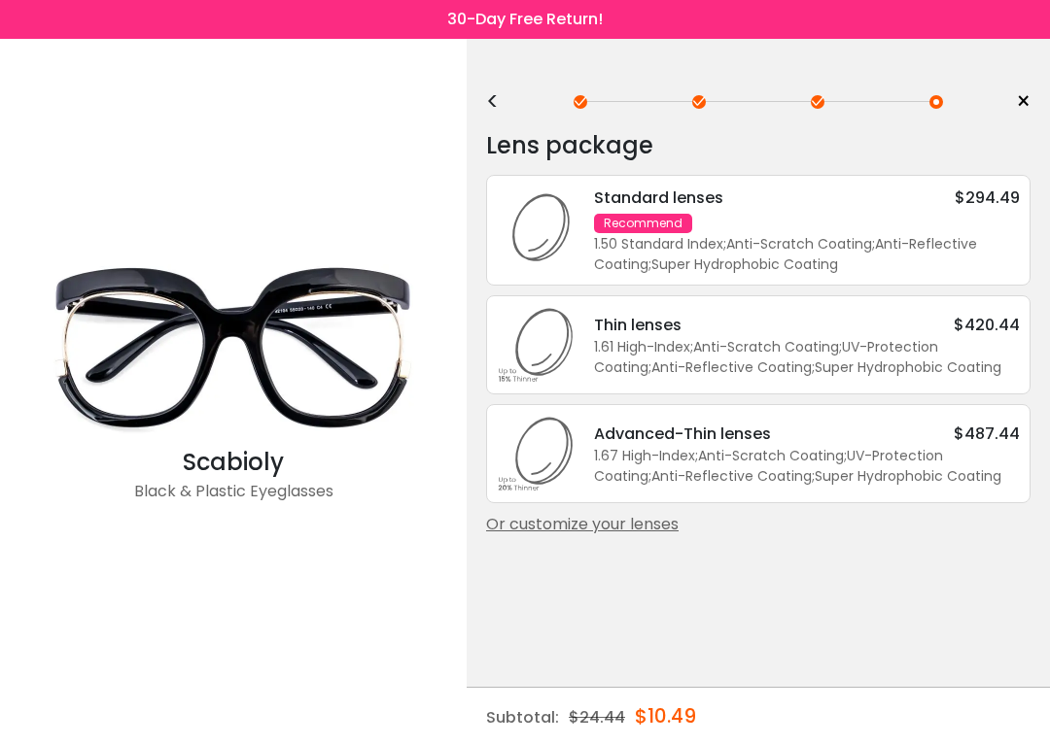
click at [1019, 107] on span "×" at bounding box center [1023, 101] width 15 height 29
